Goal: Entertainment & Leisure: Consume media (video, audio)

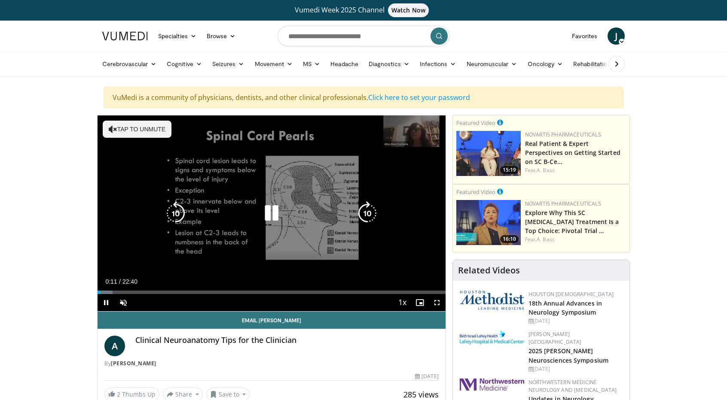
click at [161, 122] on button "Tap to unmute" at bounding box center [137, 129] width 69 height 17
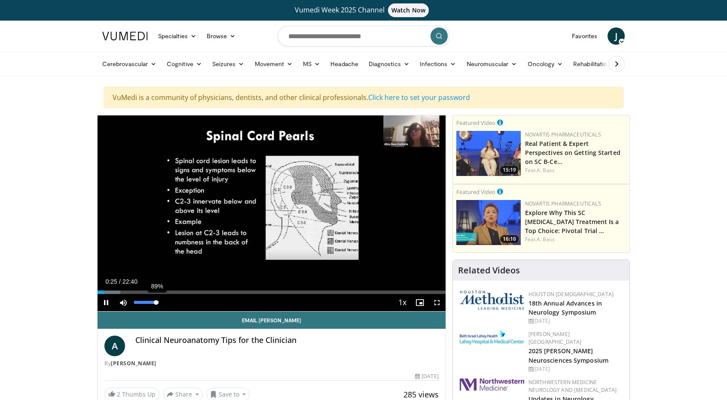
drag, startPoint x: 134, startPoint y: 301, endPoint x: 156, endPoint y: 301, distance: 21.5
click at [156, 301] on video-js "**********" at bounding box center [271, 214] width 348 height 196
drag, startPoint x: 103, startPoint y: 292, endPoint x: 168, endPoint y: 288, distance: 65.4
click at [168, 288] on div "Loaded : 24.98% 04:38 04:38" at bounding box center [271, 290] width 348 height 8
click at [173, 290] on video-js "**********" at bounding box center [271, 214] width 348 height 196
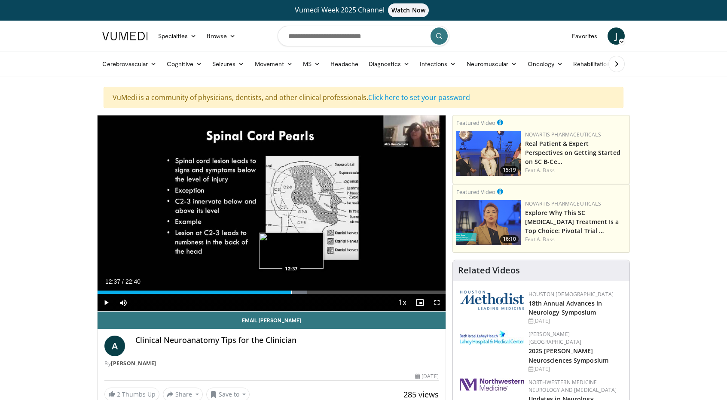
drag, startPoint x: 278, startPoint y: 294, endPoint x: 290, endPoint y: 292, distance: 12.1
click at [290, 294] on div "Current Time 12:37 / Duration 22:40 Play Skip Backward Skip Forward Mute 0% Loa…" at bounding box center [271, 302] width 348 height 17
drag, startPoint x: 294, startPoint y: 292, endPoint x: 312, endPoint y: 293, distance: 18.1
click at [312, 294] on div "Current Time 14:00 / Duration 22:40 Play Skip Backward Skip Forward Mute 0% Loa…" at bounding box center [271, 302] width 348 height 17
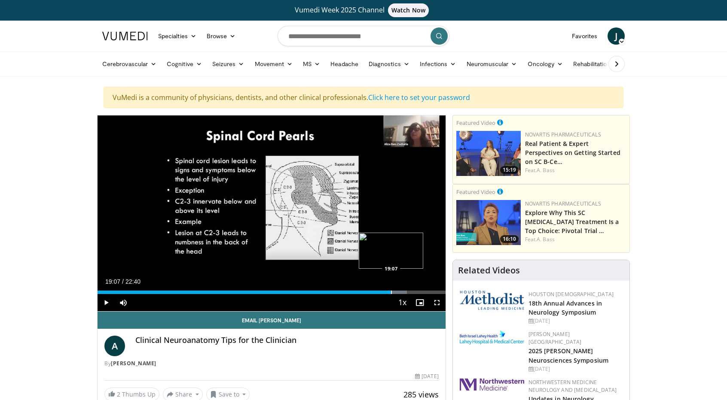
drag, startPoint x: 313, startPoint y: 292, endPoint x: 390, endPoint y: 292, distance: 76.9
click at [391, 292] on div "Progress Bar" at bounding box center [391, 292] width 1 height 3
drag, startPoint x: 394, startPoint y: 290, endPoint x: 404, endPoint y: 290, distance: 9.4
click at [404, 291] on div "Progress Bar" at bounding box center [404, 292] width 1 height 3
drag, startPoint x: 409, startPoint y: 291, endPoint x: 417, endPoint y: 290, distance: 8.2
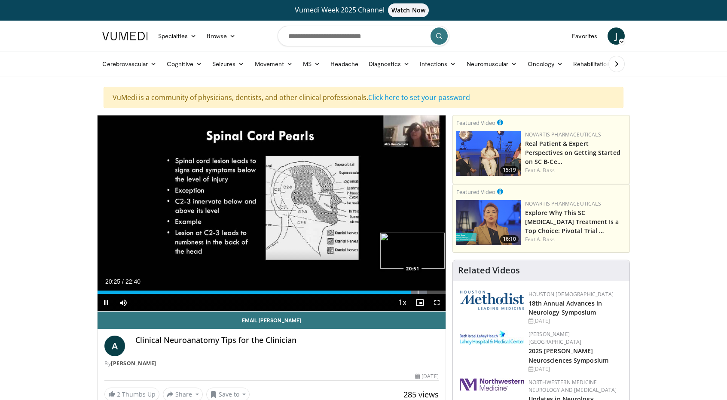
click at [417, 290] on video-js "**********" at bounding box center [271, 214] width 348 height 196
drag, startPoint x: 412, startPoint y: 292, endPoint x: 421, endPoint y: 291, distance: 9.5
click at [421, 291] on video-js "**********" at bounding box center [271, 214] width 348 height 196
drag, startPoint x: 411, startPoint y: 292, endPoint x: 423, endPoint y: 292, distance: 11.6
click at [423, 292] on div "Progress Bar" at bounding box center [423, 292] width 1 height 3
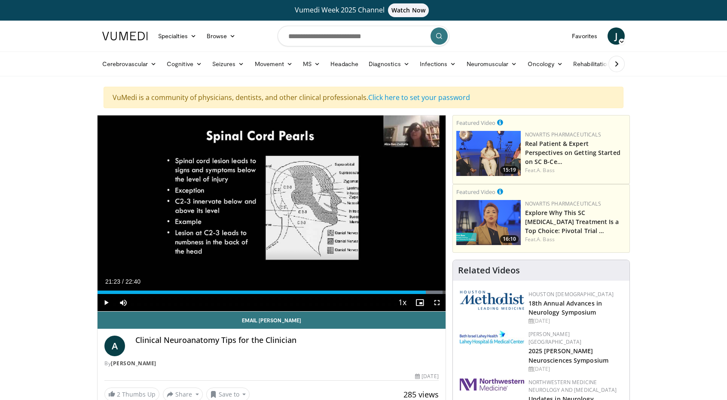
click at [426, 292] on div "Progress Bar" at bounding box center [426, 292] width 1 height 3
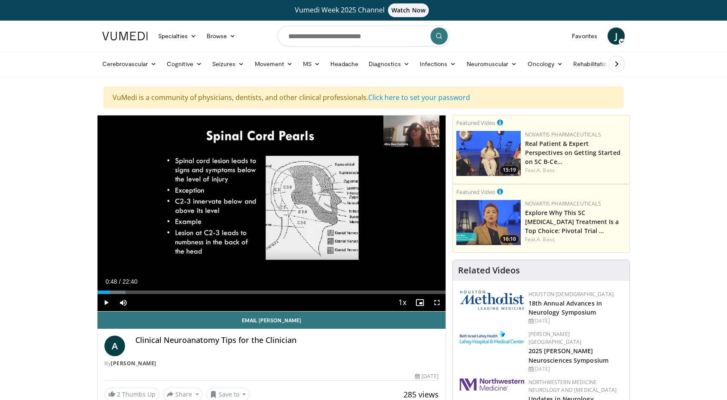
drag, startPoint x: 425, startPoint y: 292, endPoint x: 110, endPoint y: 280, distance: 315.4
click at [110, 294] on div "Current Time 0:48 / Duration 22:40 Play Skip Backward Skip Forward Mute 0% Load…" at bounding box center [271, 302] width 348 height 17
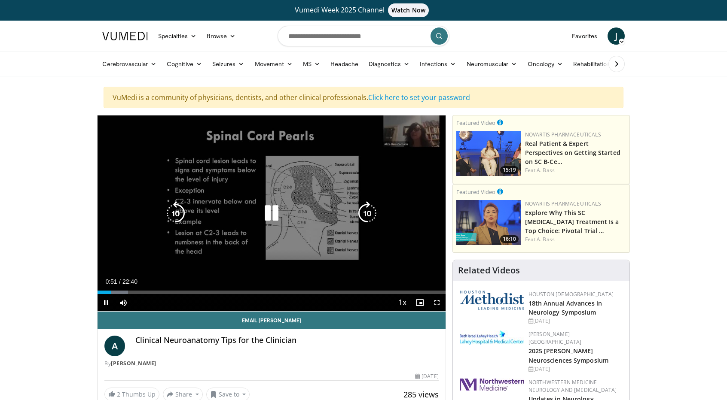
click at [346, 272] on div "10 seconds Tap to unmute" at bounding box center [271, 214] width 348 height 196
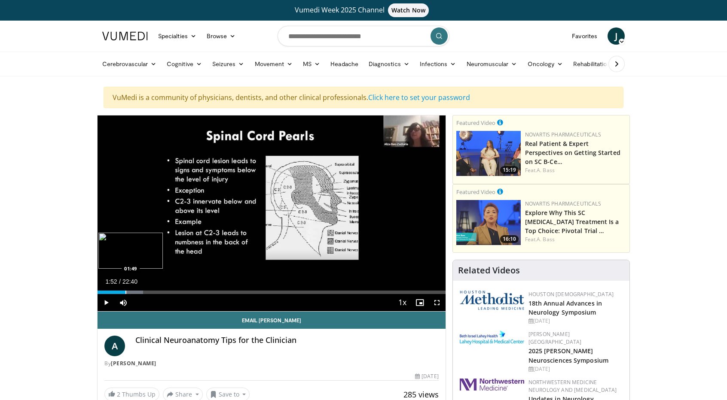
drag, startPoint x: 111, startPoint y: 292, endPoint x: 126, endPoint y: 290, distance: 14.7
click at [126, 291] on div "Progress Bar" at bounding box center [125, 292] width 1 height 3
drag, startPoint x: 125, startPoint y: 292, endPoint x: 137, endPoint y: 292, distance: 12.5
click at [138, 292] on div "Progress Bar" at bounding box center [138, 292] width 1 height 3
drag, startPoint x: 137, startPoint y: 292, endPoint x: 169, endPoint y: 290, distance: 32.3
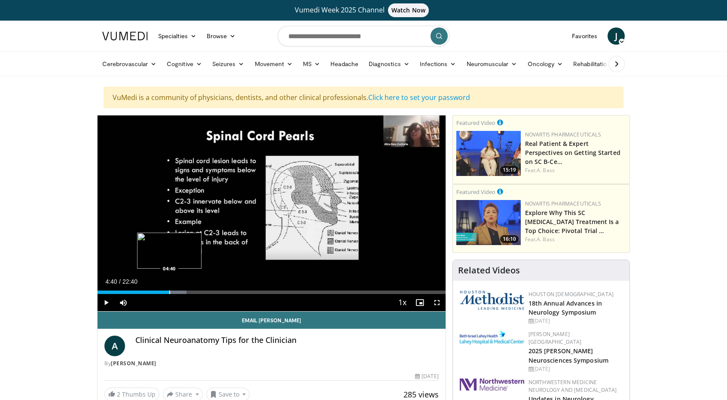
click at [169, 291] on div "Progress Bar" at bounding box center [169, 292] width 1 height 3
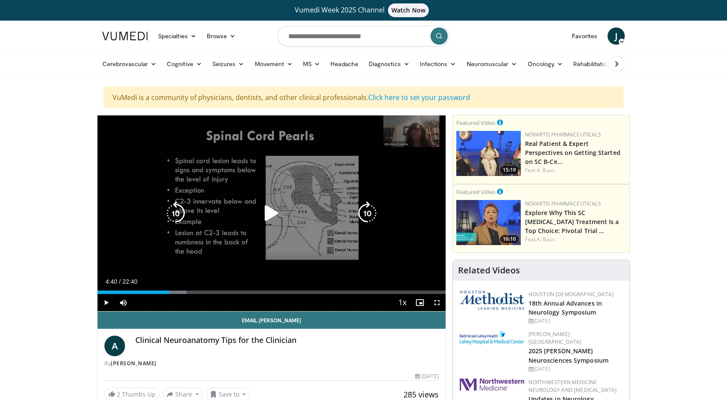
click at [271, 216] on icon "Video Player" at bounding box center [271, 213] width 24 height 24
drag, startPoint x: 243, startPoint y: 279, endPoint x: 106, endPoint y: 301, distance: 138.4
click at [106, 301] on span "Video Player" at bounding box center [105, 302] width 17 height 17
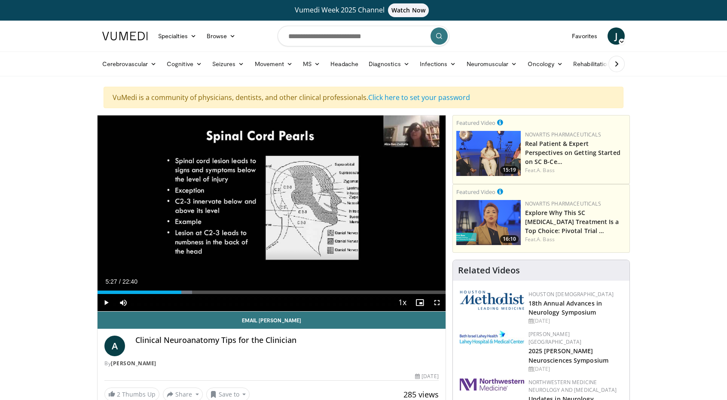
drag, startPoint x: 175, startPoint y: 292, endPoint x: 181, endPoint y: 292, distance: 6.0
click at [181, 292] on div "Progress Bar" at bounding box center [181, 292] width 1 height 3
drag, startPoint x: 181, startPoint y: 293, endPoint x: 195, endPoint y: 294, distance: 13.8
click at [195, 294] on div "Current Time 6:21 / Duration 22:40 Play Skip Backward Skip Forward Mute 100% Lo…" at bounding box center [271, 302] width 348 height 17
drag, startPoint x: 194, startPoint y: 292, endPoint x: 204, endPoint y: 290, distance: 9.6
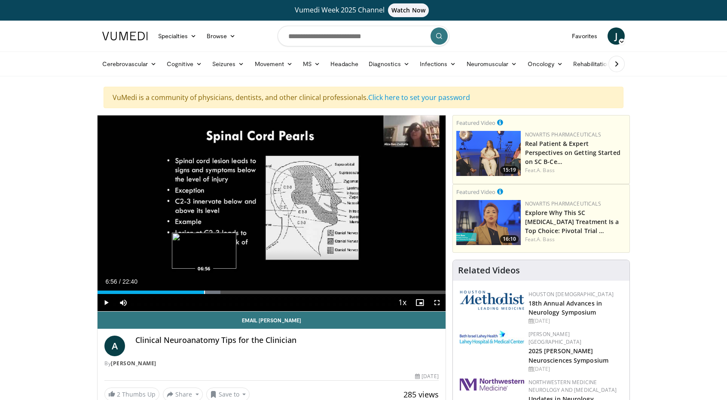
click at [204, 291] on div "Progress Bar" at bounding box center [204, 292] width 1 height 3
drag, startPoint x: 204, startPoint y: 292, endPoint x: 221, endPoint y: 291, distance: 16.4
click at [222, 291] on div "Loaded : 38.21% 08:07 08:07" at bounding box center [271, 292] width 348 height 3
drag, startPoint x: 221, startPoint y: 291, endPoint x: 239, endPoint y: 294, distance: 18.3
click at [239, 294] on div "Current Time 9:12 / Duration 22:40 Play Skip Backward Skip Forward Mute 40% Loa…" at bounding box center [271, 302] width 348 height 17
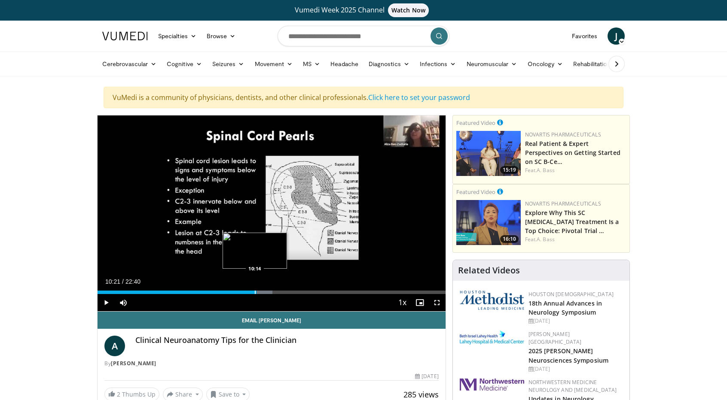
drag, startPoint x: 238, startPoint y: 292, endPoint x: 256, endPoint y: 292, distance: 18.0
click at [256, 292] on div "Loaded : 50.29% 10:21 10:14" at bounding box center [271, 292] width 348 height 3
drag, startPoint x: 257, startPoint y: 292, endPoint x: 268, endPoint y: 293, distance: 11.7
click at [269, 293] on div "Progress Bar" at bounding box center [269, 292] width 1 height 3
drag, startPoint x: 269, startPoint y: 291, endPoint x: 290, endPoint y: 292, distance: 21.1
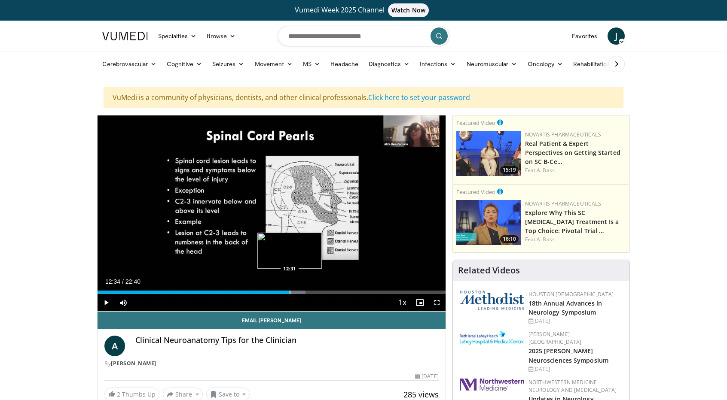
click at [290, 292] on div "Loaded : 59.77% 12:34 12:31" at bounding box center [271, 292] width 348 height 3
drag, startPoint x: 289, startPoint y: 292, endPoint x: 295, endPoint y: 292, distance: 5.2
click at [295, 292] on div "Progress Bar" at bounding box center [295, 292] width 1 height 3
drag, startPoint x: 294, startPoint y: 292, endPoint x: 307, endPoint y: 297, distance: 14.5
click at [313, 294] on div "Current Time 14:03 / Duration 22:40 Play Skip Backward Skip Forward Mute 40% Lo…" at bounding box center [271, 302] width 348 height 17
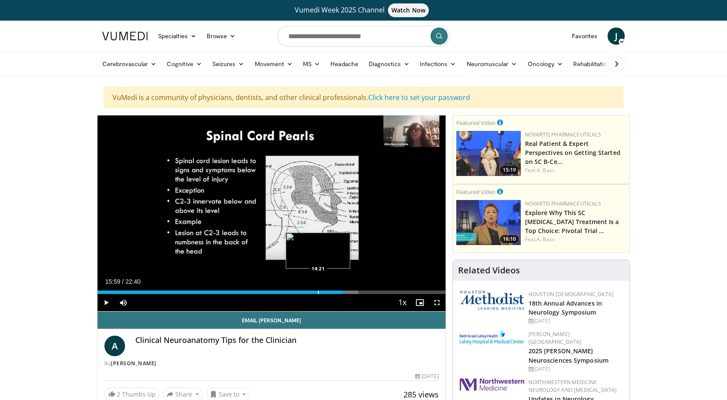
drag, startPoint x: 313, startPoint y: 292, endPoint x: 343, endPoint y: 293, distance: 30.1
click at [319, 293] on div "Progress Bar" at bounding box center [318, 292] width 1 height 3
drag, startPoint x: 344, startPoint y: 292, endPoint x: 364, endPoint y: 292, distance: 19.8
click at [364, 292] on div "Loaded : 81.56% 17:23 17:23" at bounding box center [271, 292] width 348 height 3
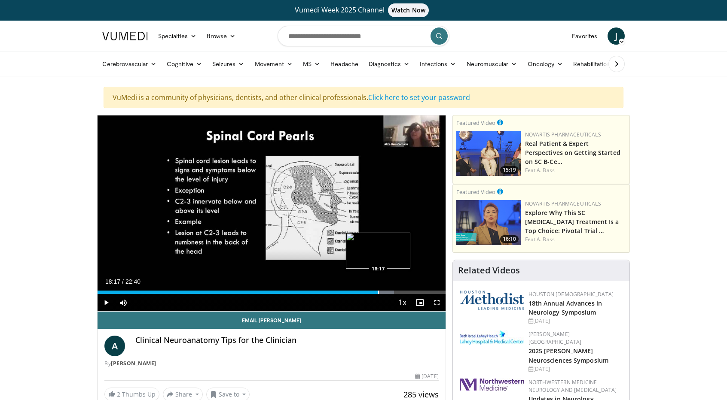
drag, startPoint x: 364, startPoint y: 290, endPoint x: 377, endPoint y: 291, distance: 13.4
click at [378, 291] on div "Progress Bar" at bounding box center [378, 292] width 1 height 3
drag, startPoint x: 380, startPoint y: 292, endPoint x: 387, endPoint y: 293, distance: 7.3
click at [387, 293] on div "Progress Bar" at bounding box center [387, 292] width 1 height 3
drag, startPoint x: 387, startPoint y: 292, endPoint x: 391, endPoint y: 298, distance: 7.3
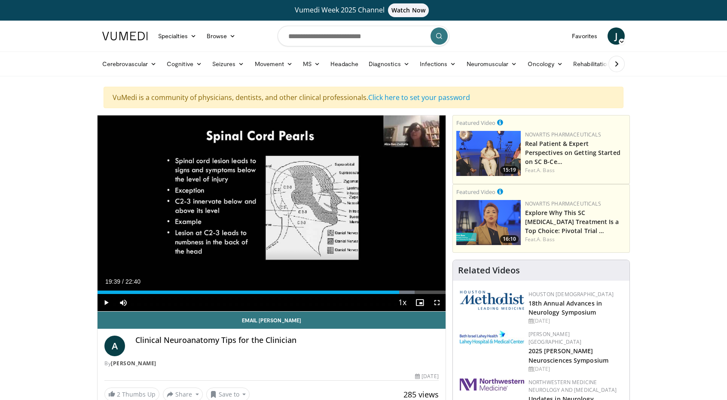
click at [398, 295] on div "Current Time 19:39 / Duration 22:40 Play Skip Backward Skip Forward Mute 40% Lo…" at bounding box center [271, 302] width 348 height 17
